Goal: Navigation & Orientation: Find specific page/section

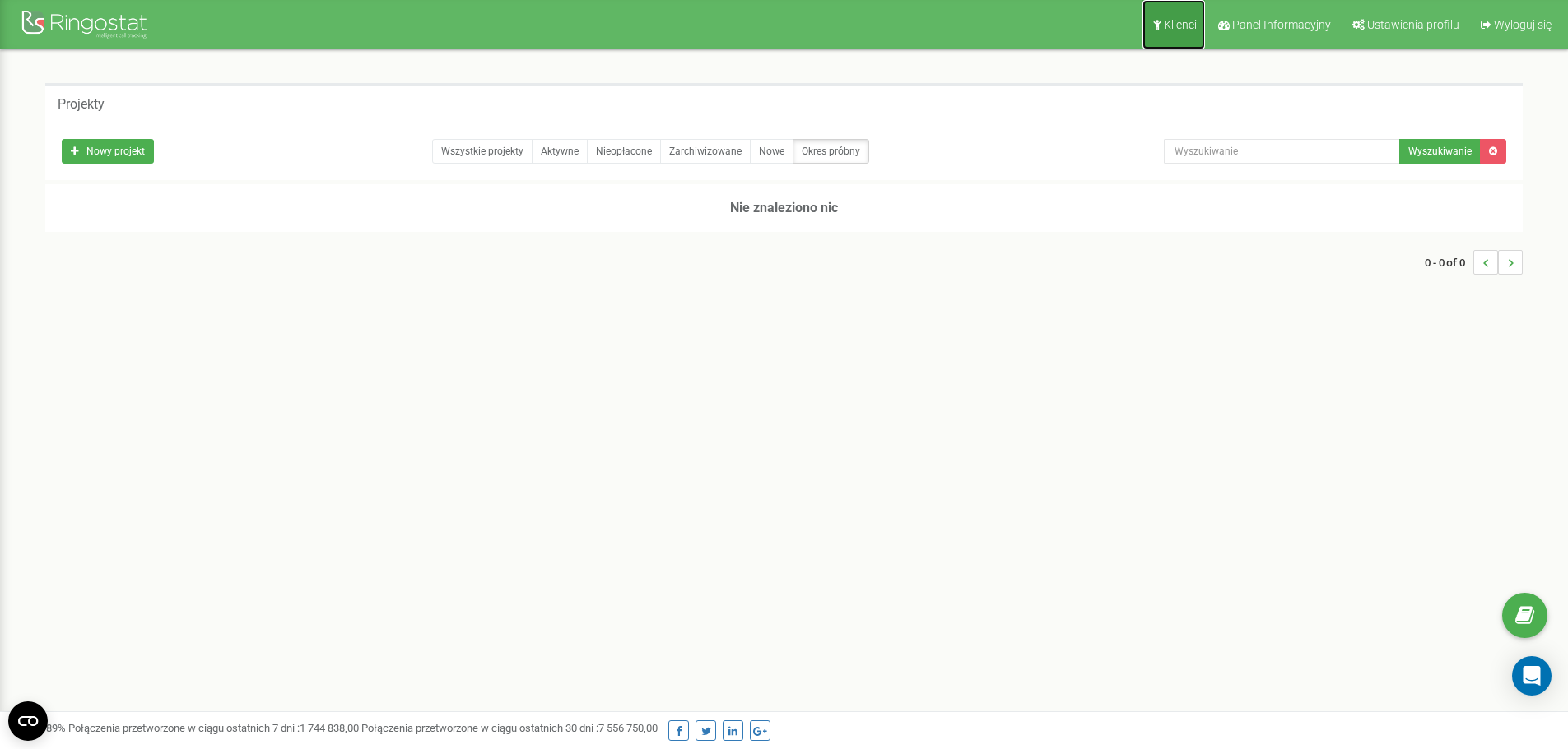
click at [1166, 29] on link "Klienci" at bounding box center [1173, 25] width 63 height 50
